Goal: Task Accomplishment & Management: Use online tool/utility

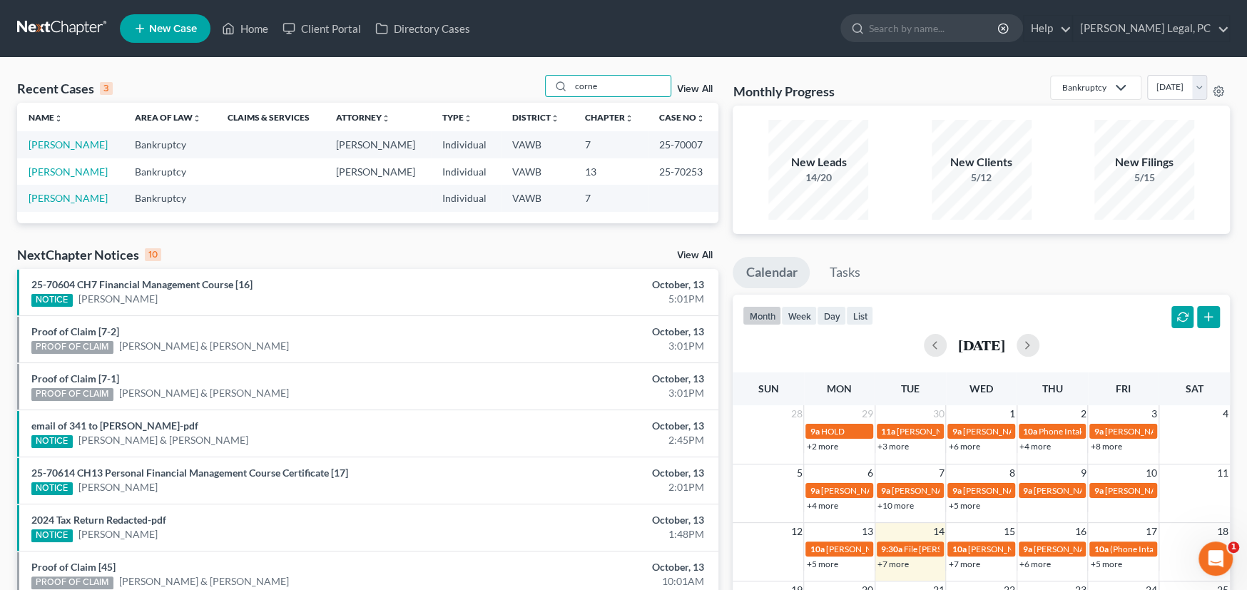
drag, startPoint x: 616, startPoint y: 88, endPoint x: 512, endPoint y: 88, distance: 104.9
click at [512, 88] on div "Recent Cases 3 corne View All" at bounding box center [367, 89] width 701 height 28
type input "pit"
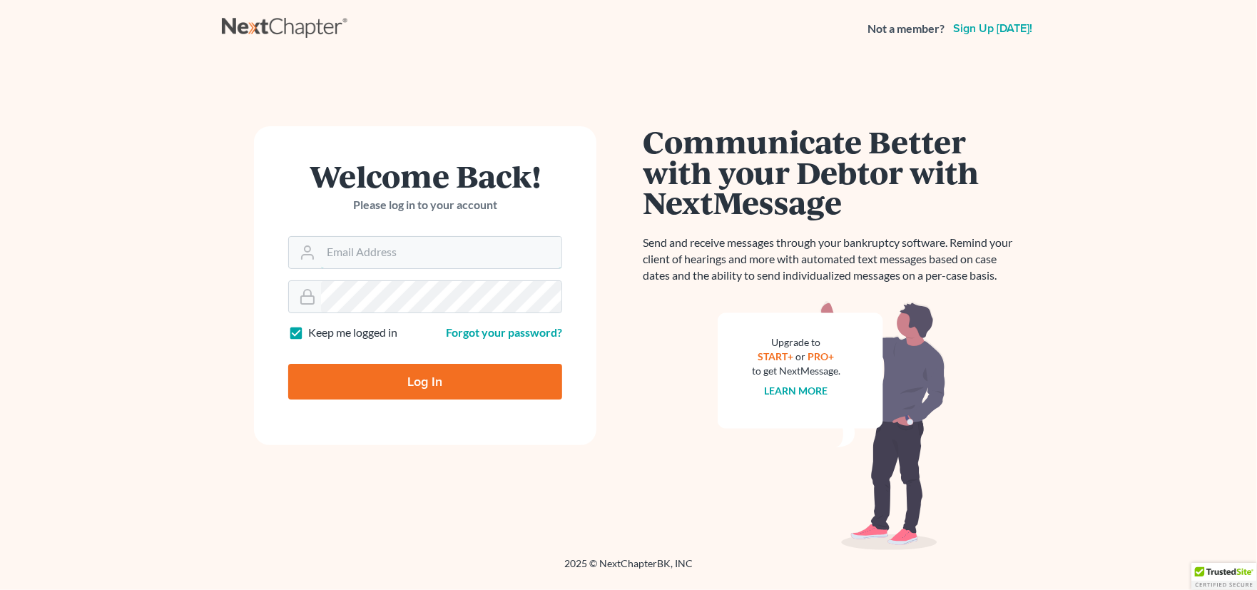
type input "[PERSON_NAME][EMAIL_ADDRESS][PERSON_NAME][DOMAIN_NAME]"
click at [413, 386] on input "Log In" at bounding box center [425, 382] width 274 height 36
type input "Thinking..."
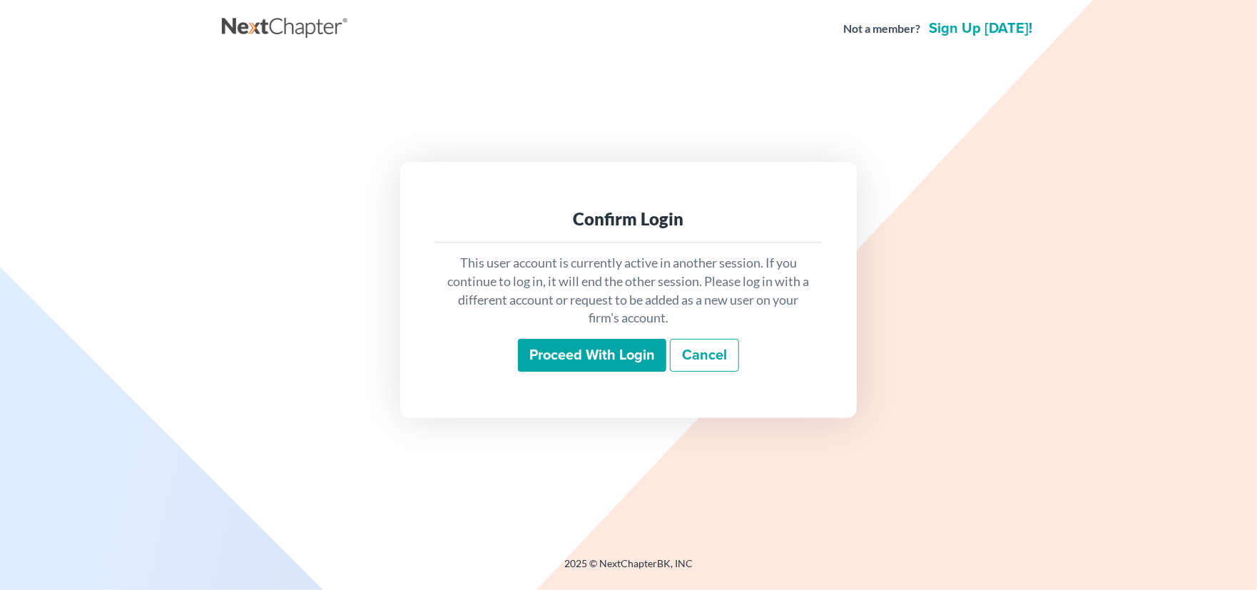
click at [599, 350] on input "Proceed with login" at bounding box center [592, 355] width 148 height 33
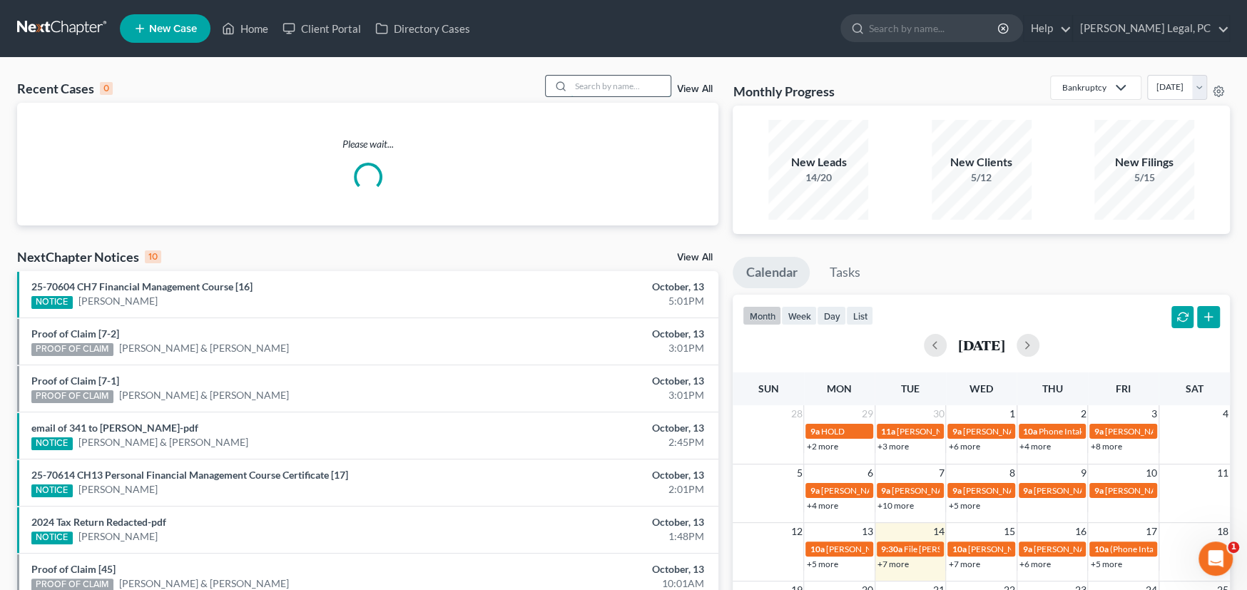
click at [626, 88] on input "search" at bounding box center [621, 86] width 100 height 21
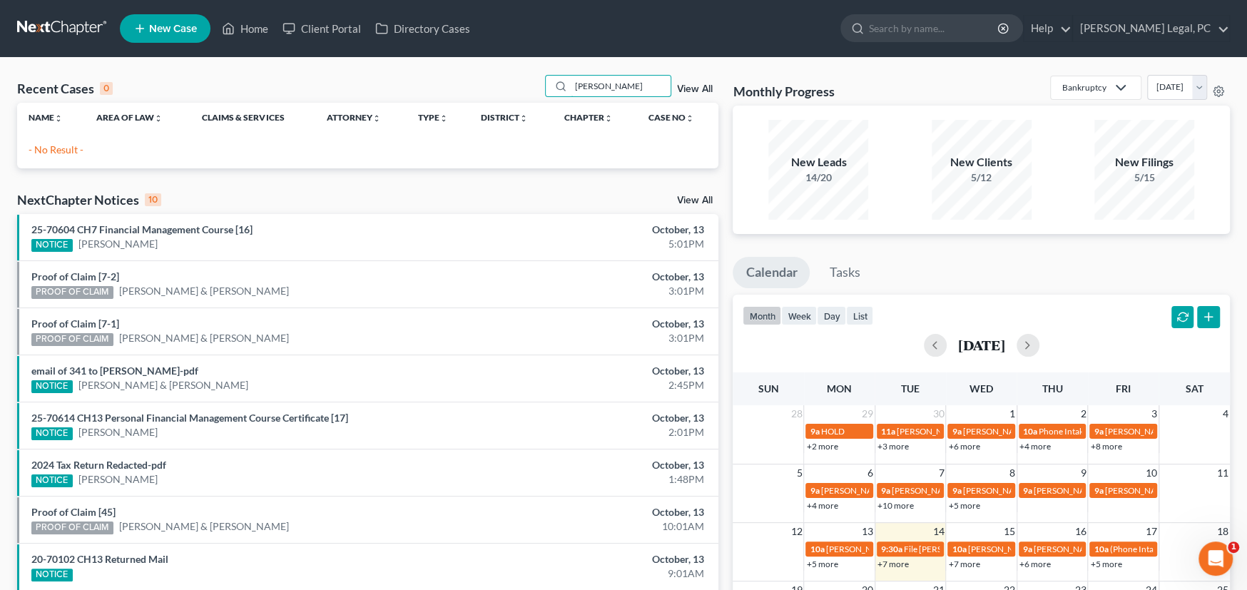
drag, startPoint x: 529, startPoint y: 87, endPoint x: 489, endPoint y: 83, distance: 40.1
click at [519, 87] on div "Recent Cases 0 Pitman View All" at bounding box center [367, 89] width 701 height 28
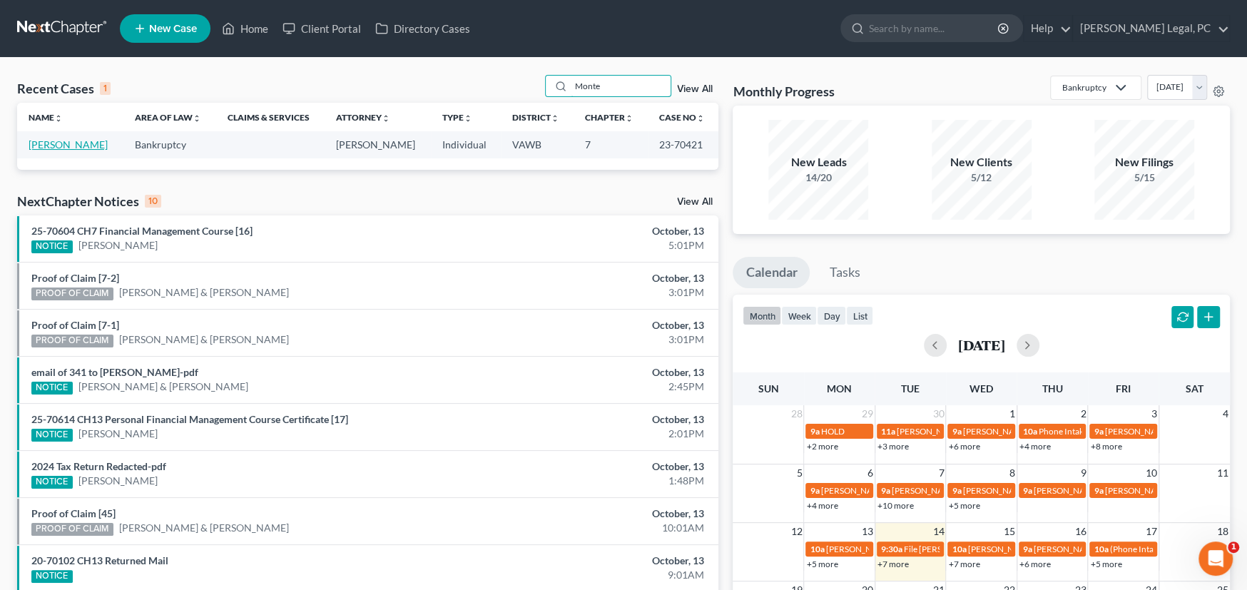
type input "Monte"
click at [68, 142] on link "Pittman, Monte" at bounding box center [68, 144] width 79 height 12
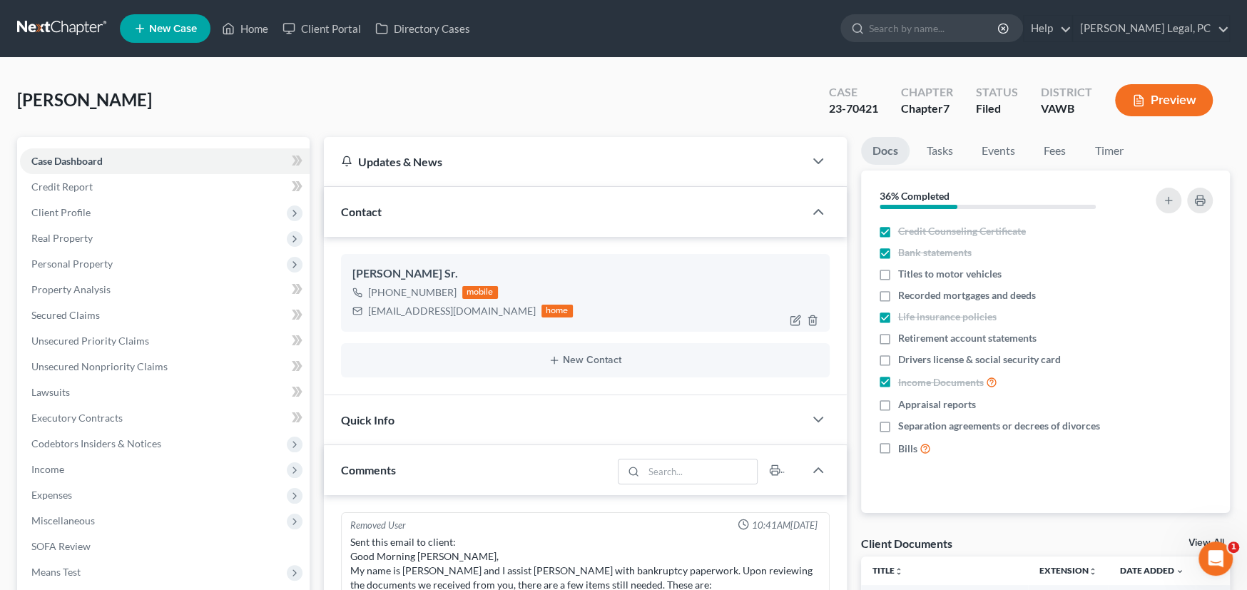
scroll to position [214, 0]
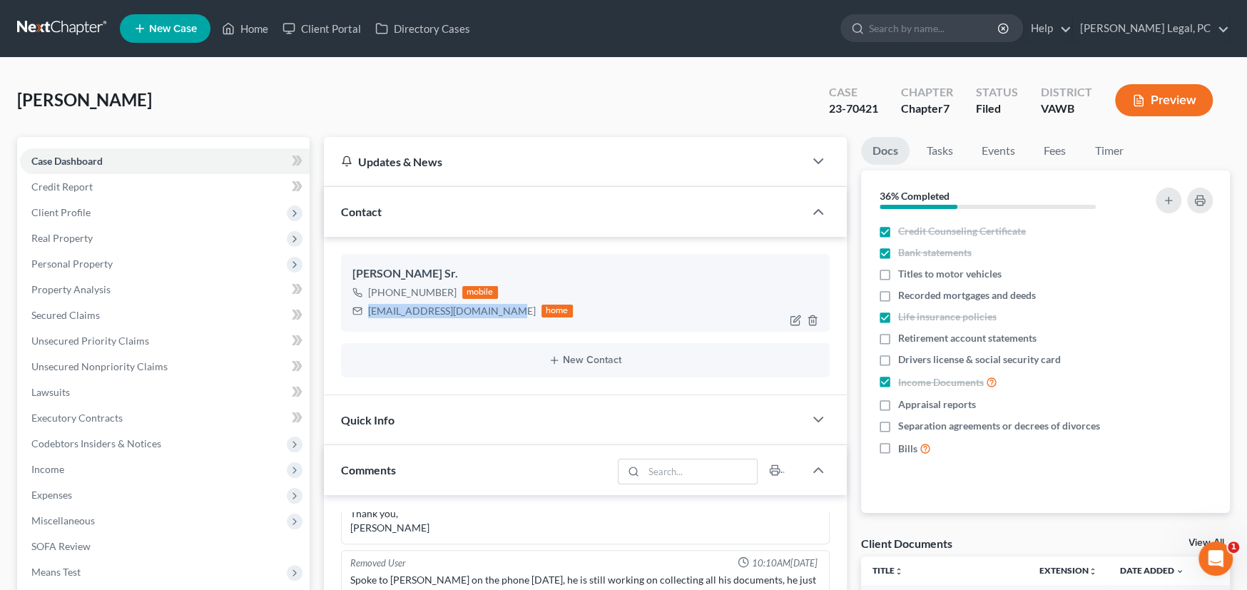
drag, startPoint x: 507, startPoint y: 310, endPoint x: 369, endPoint y: 321, distance: 138.8
click at [369, 321] on div "Monte Pittman Sr. +1 (540) 998-9141 mobile montepittman1973@gmail.com home" at bounding box center [585, 292] width 489 height 77
copy div "montepittman1973@gmail.com"
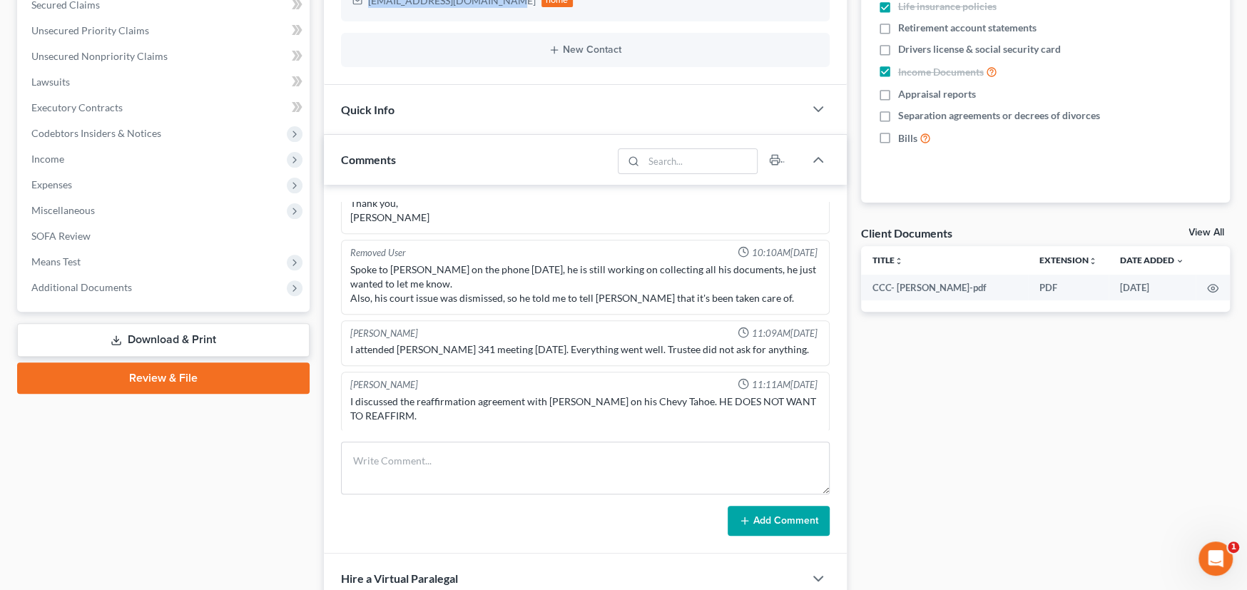
scroll to position [356, 0]
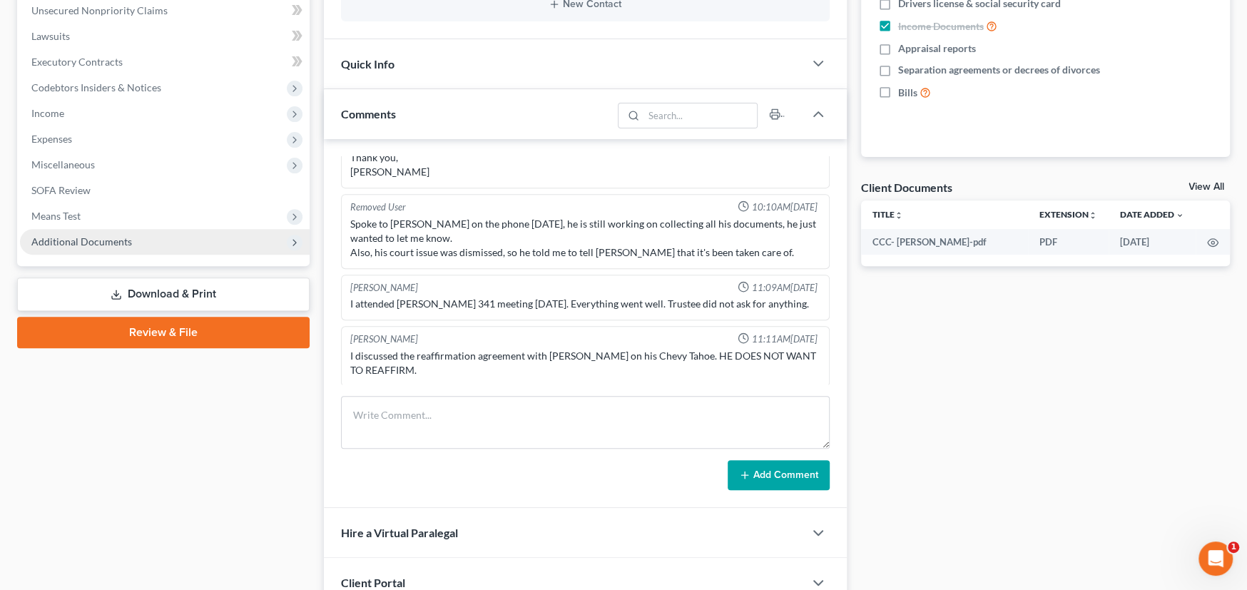
click at [116, 242] on span "Additional Documents" at bounding box center [81, 241] width 101 height 12
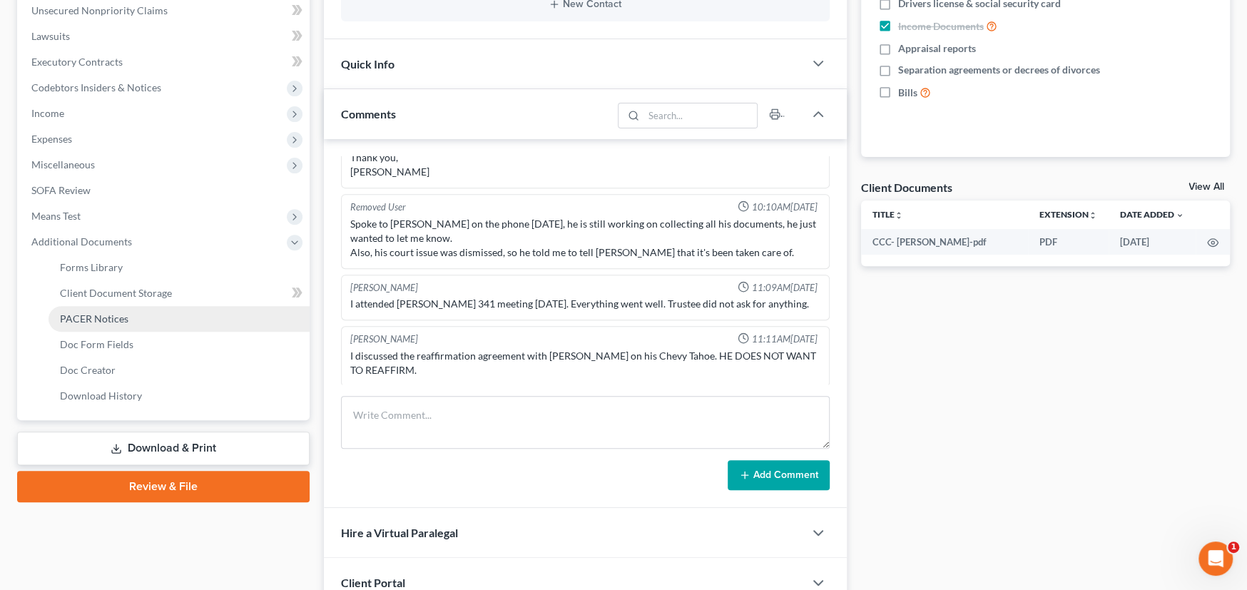
click at [124, 317] on span "PACER Notices" at bounding box center [94, 318] width 68 height 12
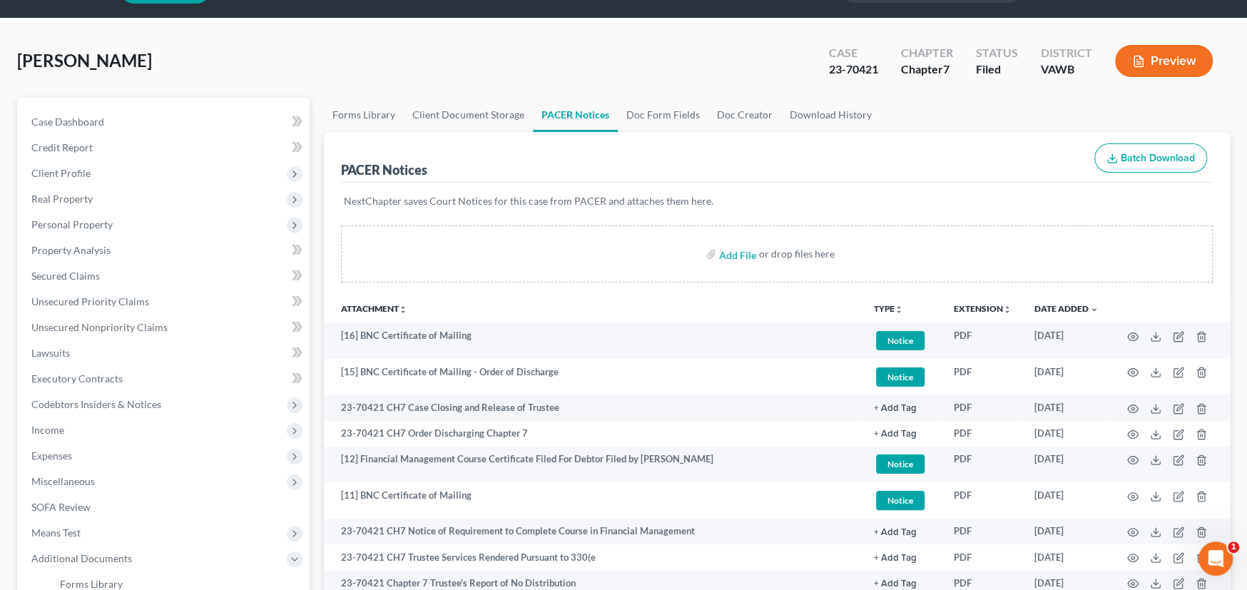
scroll to position [71, 0]
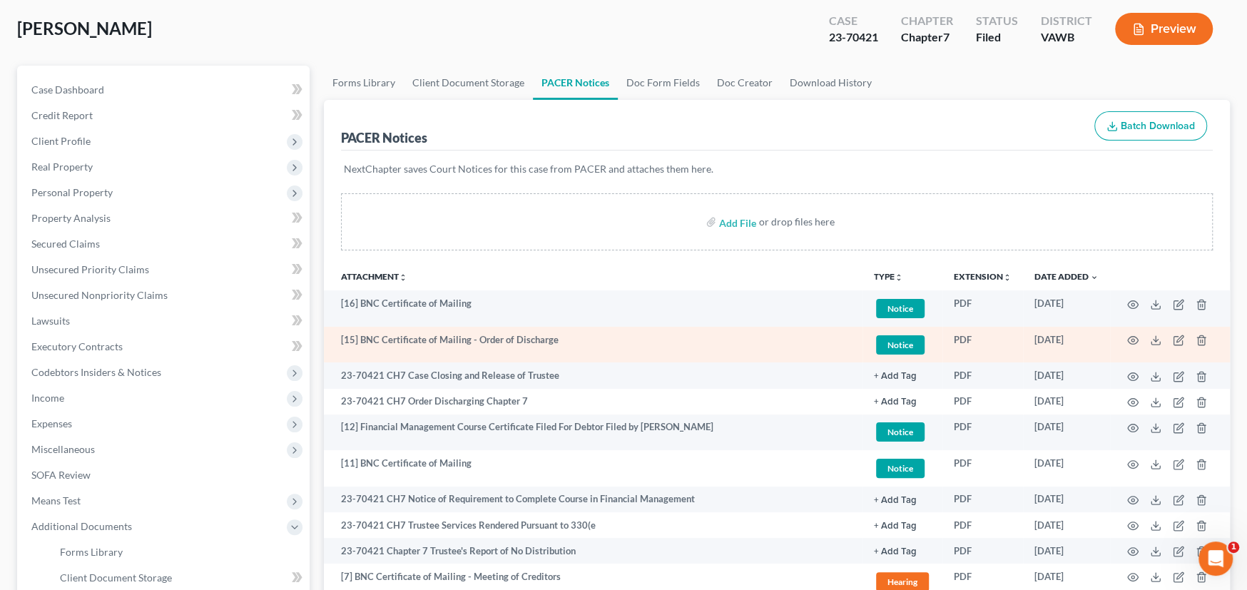
click at [1154, 345] on td at bounding box center [1170, 345] width 120 height 36
click at [1153, 337] on icon at bounding box center [1155, 340] width 11 height 11
